Goal: Task Accomplishment & Management: Use online tool/utility

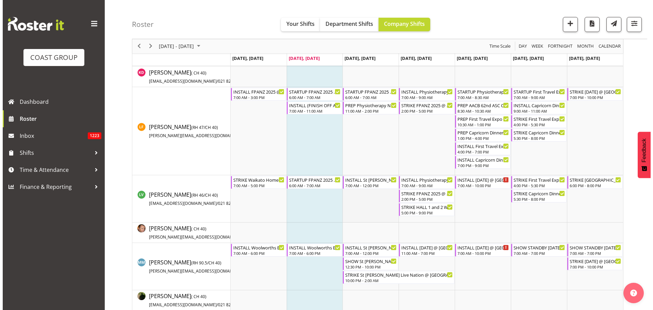
scroll to position [476, 0]
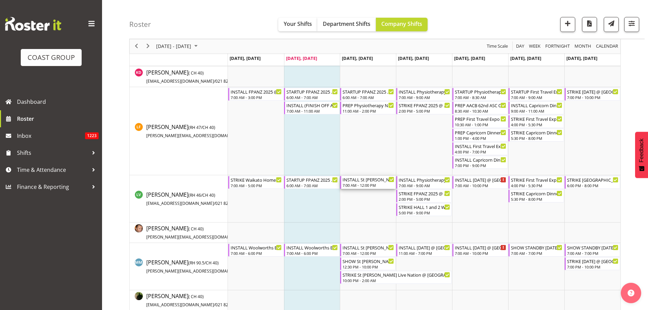
click at [369, 182] on div "INSTALL St [PERSON_NAME] Live Nation @ [GEOGRAPHIC_DATA][PERSON_NAME] On Site @…" at bounding box center [369, 179] width 52 height 7
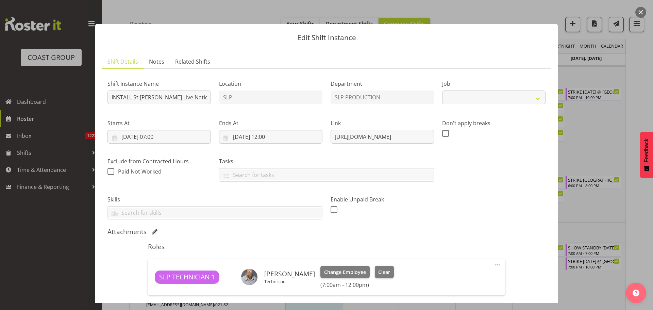
select select "10432"
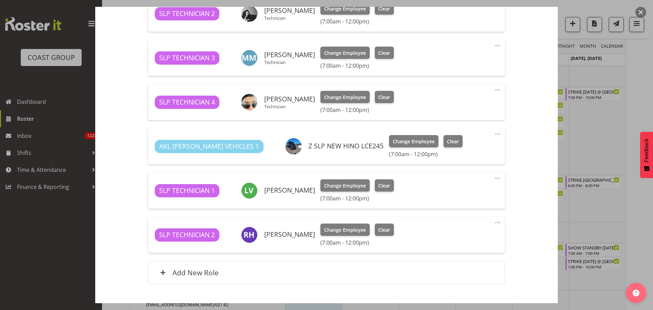
scroll to position [340, 0]
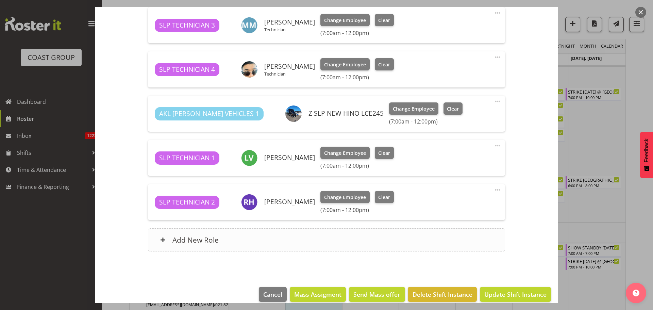
click at [186, 240] on h6 "Add New Role" at bounding box center [195, 239] width 46 height 9
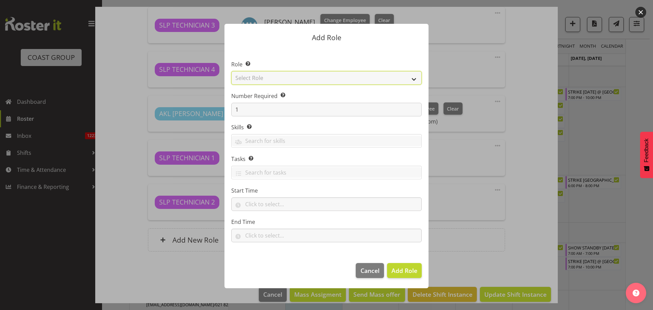
click at [404, 77] on select "Select Role ACCOUNT MANAGER ACCOUNT MANAGER DW ACCOUNTS [PERSON_NAME] VEHICLES …" at bounding box center [326, 78] width 190 height 14
select select "81"
click at [231, 71] on select "Select Role ACCOUNT MANAGER ACCOUNT MANAGER DW ACCOUNTS [PERSON_NAME] VEHICLES …" at bounding box center [326, 78] width 190 height 14
click at [405, 276] on button "Add Role" at bounding box center [404, 270] width 35 height 15
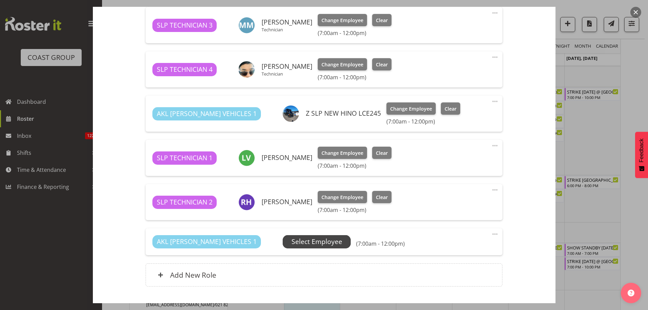
click at [291, 243] on span "Select Employee" at bounding box center [316, 242] width 51 height 10
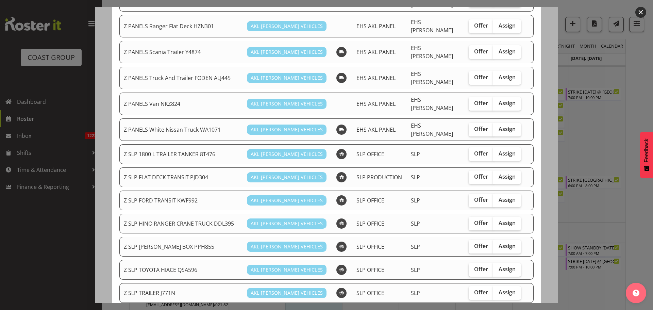
scroll to position [374, 0]
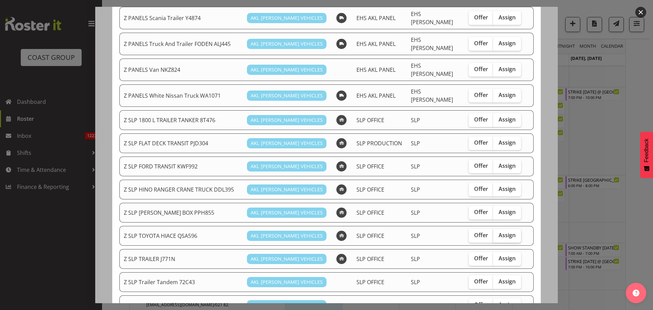
click at [499, 232] on span "Assign" at bounding box center [507, 235] width 17 height 7
click at [498, 233] on input "Assign" at bounding box center [495, 235] width 4 height 4
checkbox input "true"
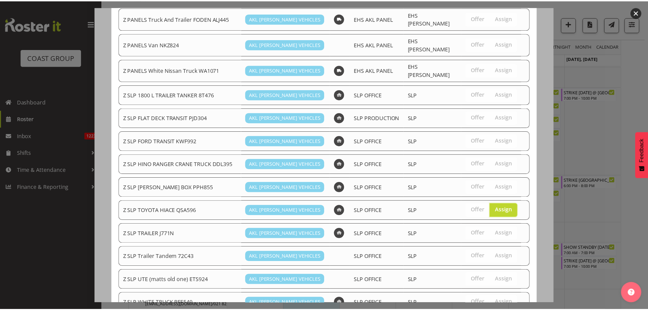
scroll to position [430, 0]
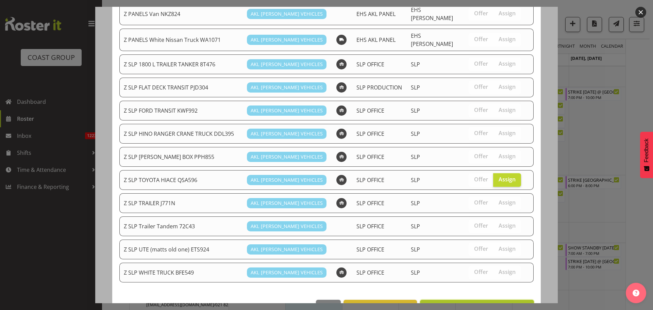
click at [460, 303] on span "Assign Z SLP TOYOTA HIACE QSA596" at bounding box center [476, 307] width 105 height 8
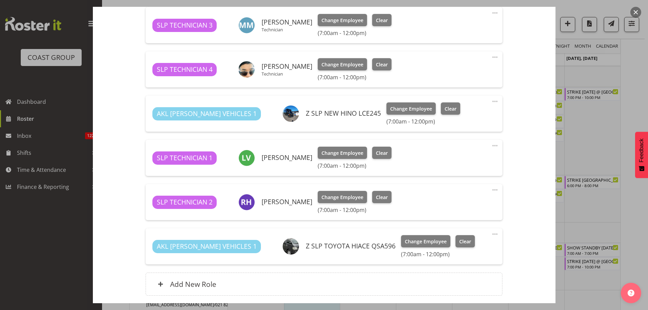
scroll to position [393, 0]
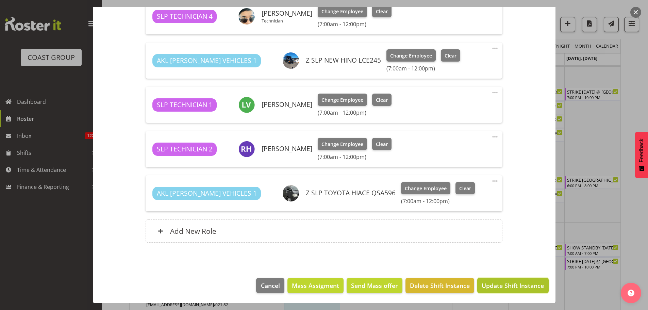
click at [518, 284] on span "Update Shift Instance" at bounding box center [513, 285] width 62 height 9
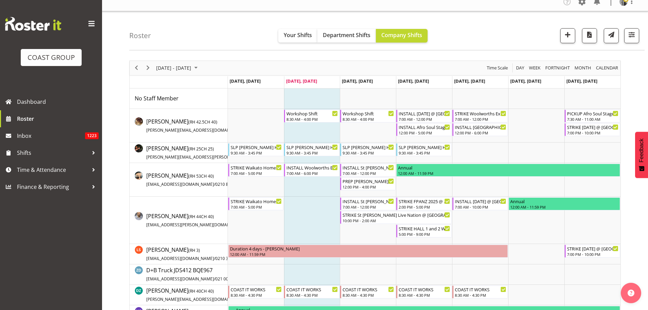
scroll to position [0, 0]
